Goal: Find specific page/section: Find specific page/section

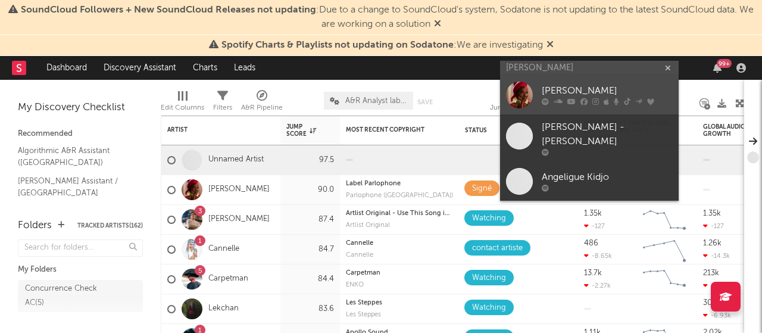
type input "[PERSON_NAME]"
click at [604, 99] on icon at bounding box center [606, 101] width 5 height 7
